Goal: Information Seeking & Learning: Understand process/instructions

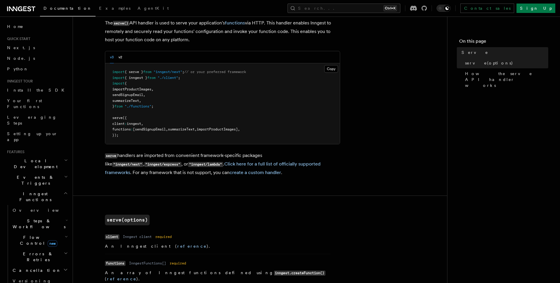
click at [123, 58] on div "v3 v2" at bounding box center [222, 57] width 235 height 12
click at [119, 58] on button "v2" at bounding box center [121, 57] width 4 height 12
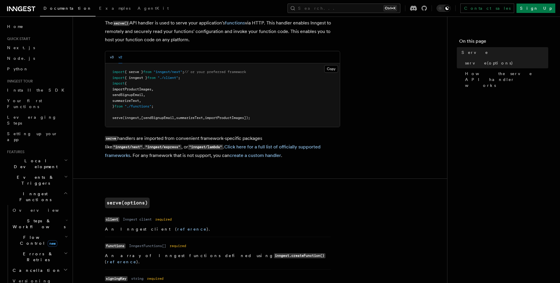
click at [111, 58] on button "v3" at bounding box center [112, 57] width 4 height 12
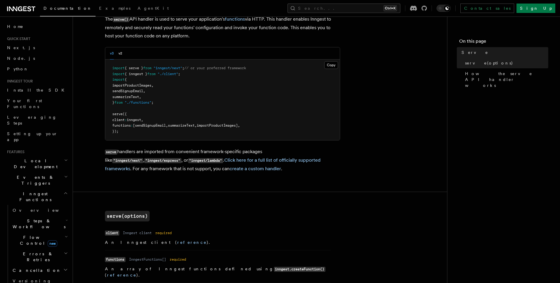
scroll to position [35, 0]
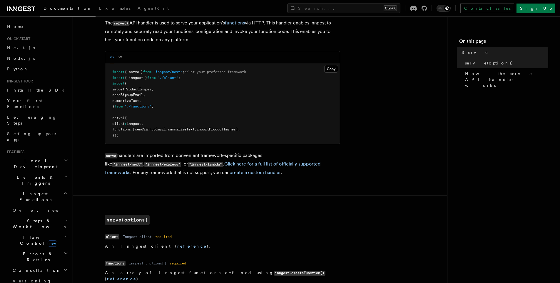
drag, startPoint x: 116, startPoint y: 122, endPoint x: 153, endPoint y: 122, distance: 36.8
click at [143, 123] on span "client : inngest ," at bounding box center [127, 123] width 31 height 4
click at [154, 122] on pre "import { serve } from "inngest/next" ; // or your preferred framework import { …" at bounding box center [222, 103] width 235 height 81
click at [120, 57] on button "v2" at bounding box center [121, 57] width 4 height 12
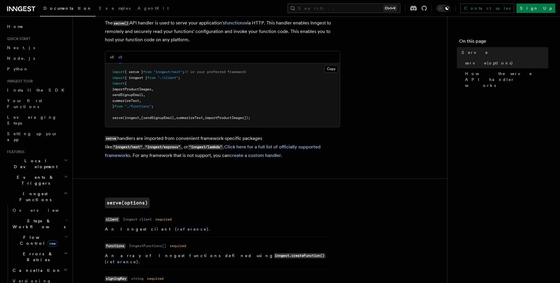
click at [112, 56] on button "v3" at bounding box center [112, 57] width 4 height 12
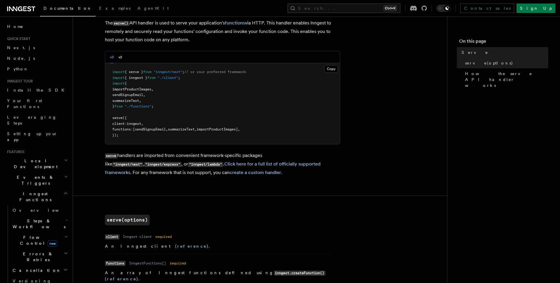
click at [122, 124] on span "client" at bounding box center [118, 123] width 12 height 4
click at [121, 124] on span "client" at bounding box center [118, 123] width 12 height 4
click at [132, 124] on span "inngest" at bounding box center [134, 123] width 14 height 4
click at [121, 54] on button "v2" at bounding box center [121, 57] width 4 height 12
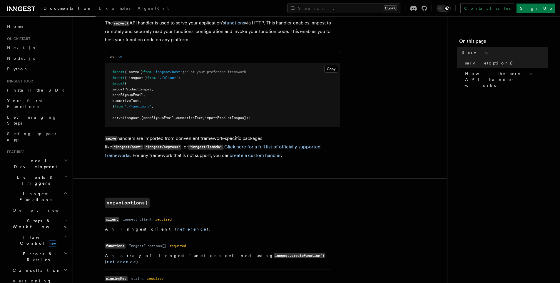
click at [115, 57] on div "v3 v2" at bounding box center [116, 57] width 12 height 12
click at [113, 58] on button "v3" at bounding box center [112, 57] width 4 height 12
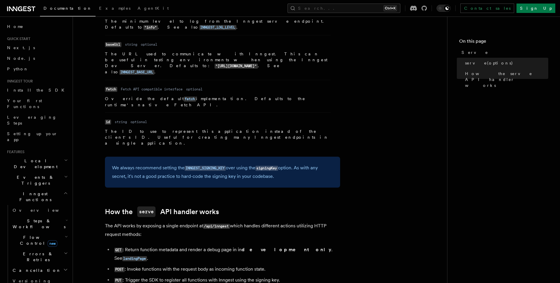
scroll to position [494, 0]
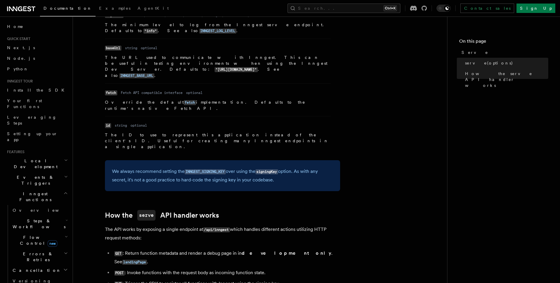
click at [264, 167] on p "We always recommend setting the INNGEST_SIGNING_KEY over using the signingKey o…" at bounding box center [222, 175] width 221 height 17
drag, startPoint x: 129, startPoint y: 93, endPoint x: 157, endPoint y: 93, distance: 27.6
click at [157, 167] on p "We always recommend setting the INNGEST_SIGNING_KEY over using the signingKey o…" at bounding box center [222, 175] width 221 height 17
click at [162, 167] on p "We always recommend setting the INNGEST_SIGNING_KEY over using the signingKey o…" at bounding box center [222, 175] width 221 height 17
drag, startPoint x: 152, startPoint y: 101, endPoint x: 187, endPoint y: 105, distance: 35.2
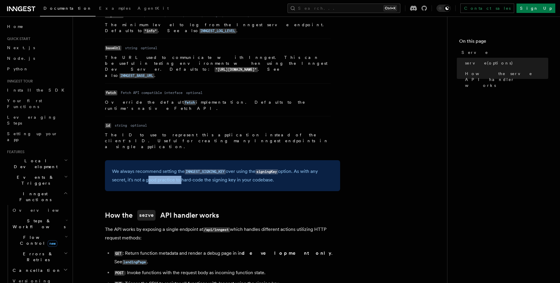
click at [180, 167] on p "We always recommend setting the INNGEST_SIGNING_KEY over using the signingKey o…" at bounding box center [222, 175] width 221 height 17
click at [187, 167] on p "We always recommend setting the INNGEST_SIGNING_KEY over using the signingKey o…" at bounding box center [222, 175] width 221 height 17
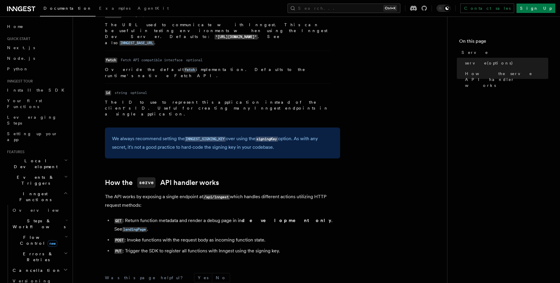
scroll to position [529, 0]
